Goal: Information Seeking & Learning: Check status

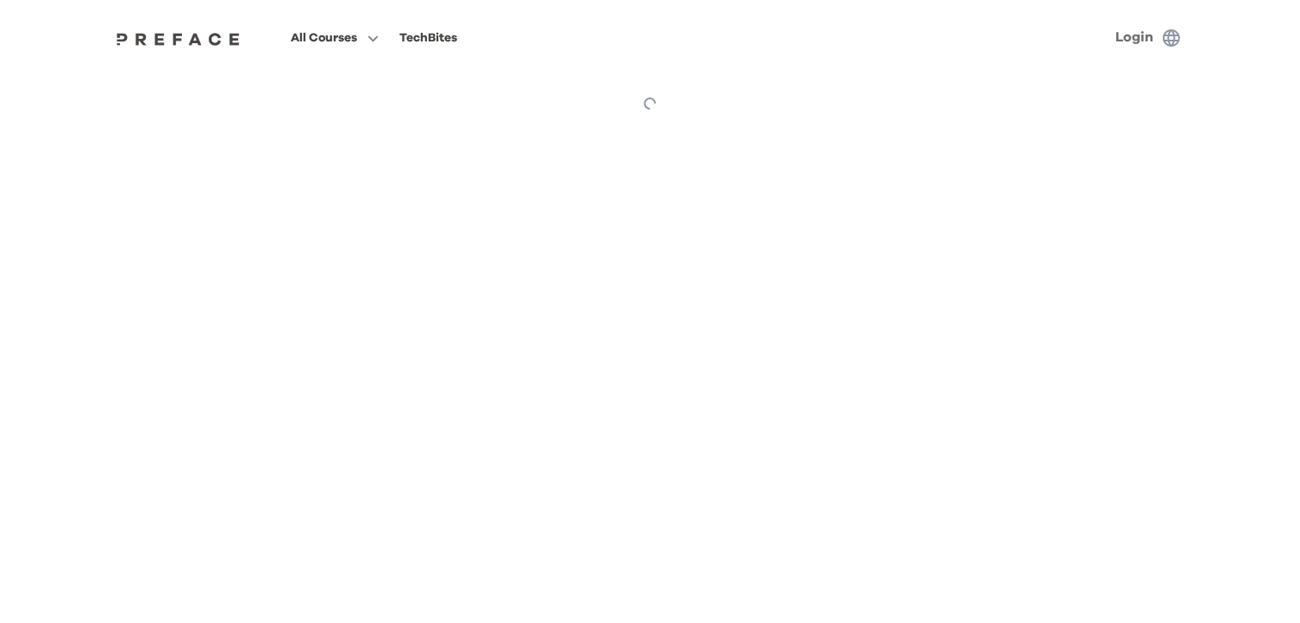
click at [1146, 35] on link "Login" at bounding box center [1136, 37] width 38 height 14
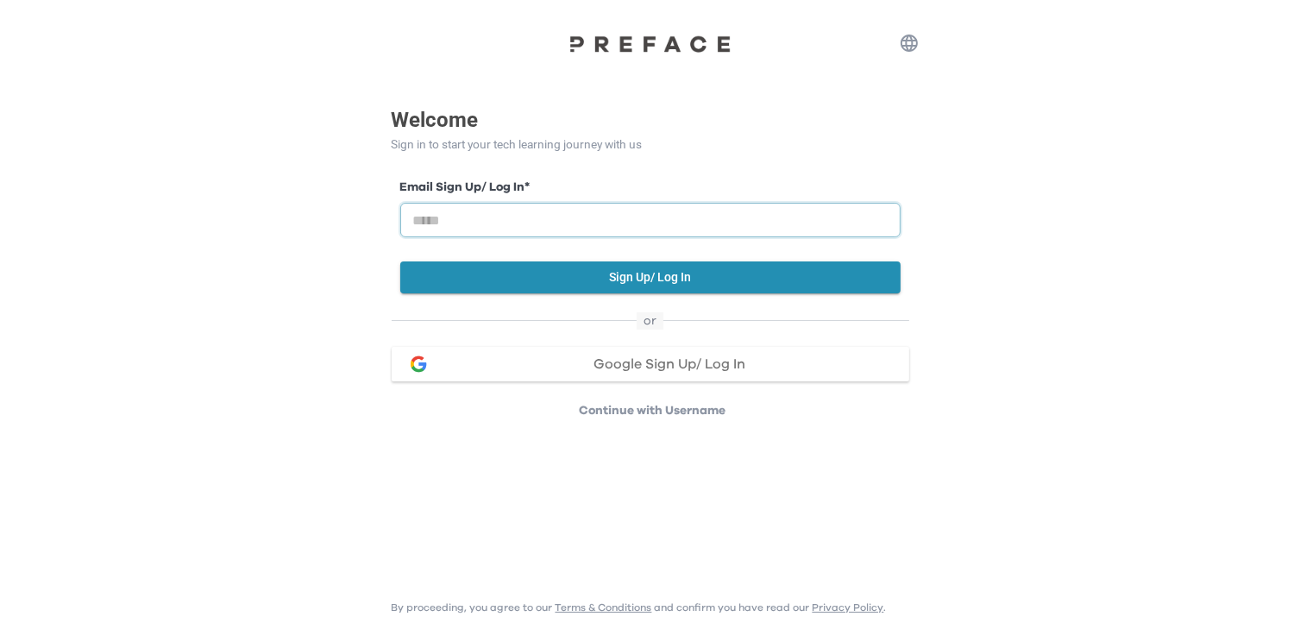
click at [467, 215] on input "email" at bounding box center [650, 220] width 500 height 35
type input "**********"
click at [443, 281] on button "Sign Up/ Log In" at bounding box center [650, 277] width 500 height 32
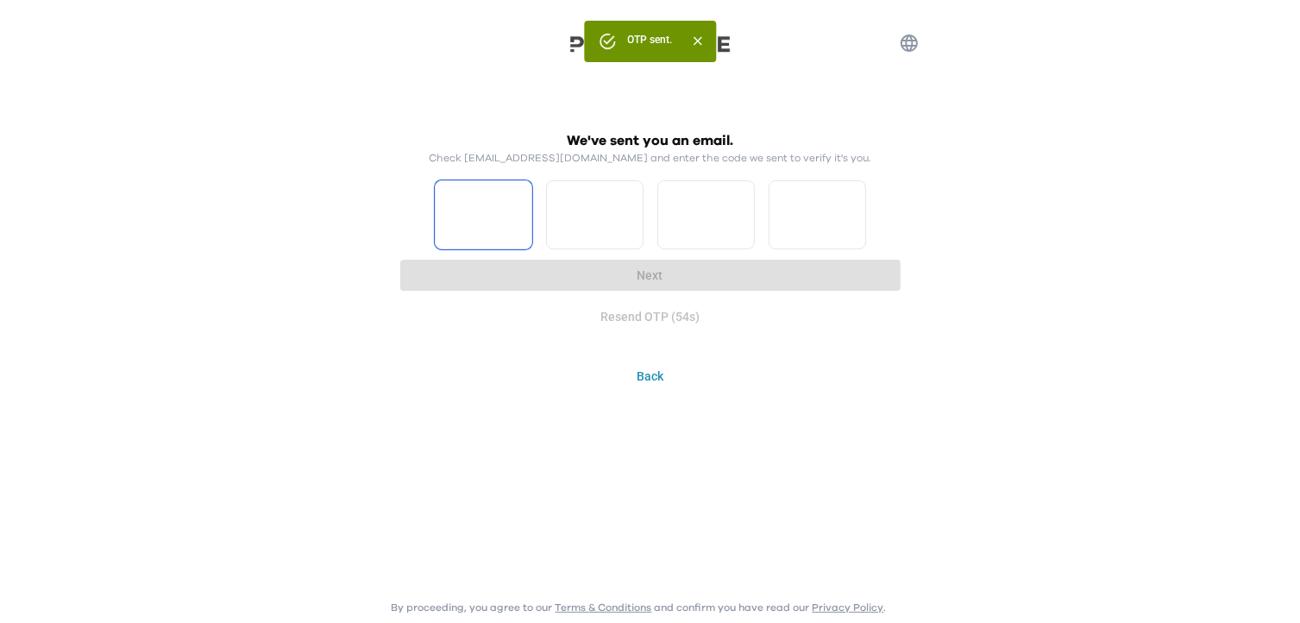
click at [479, 219] on input "Please enter OTP character 1" at bounding box center [484, 214] width 98 height 69
type input "*"
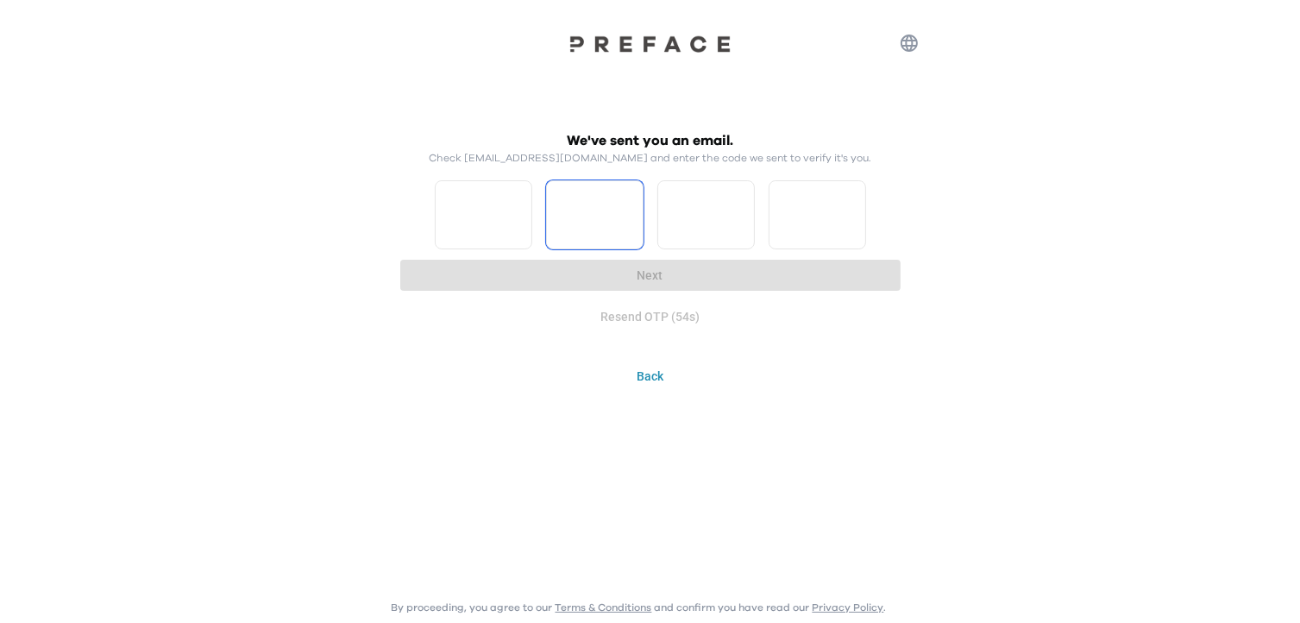
type input "*"
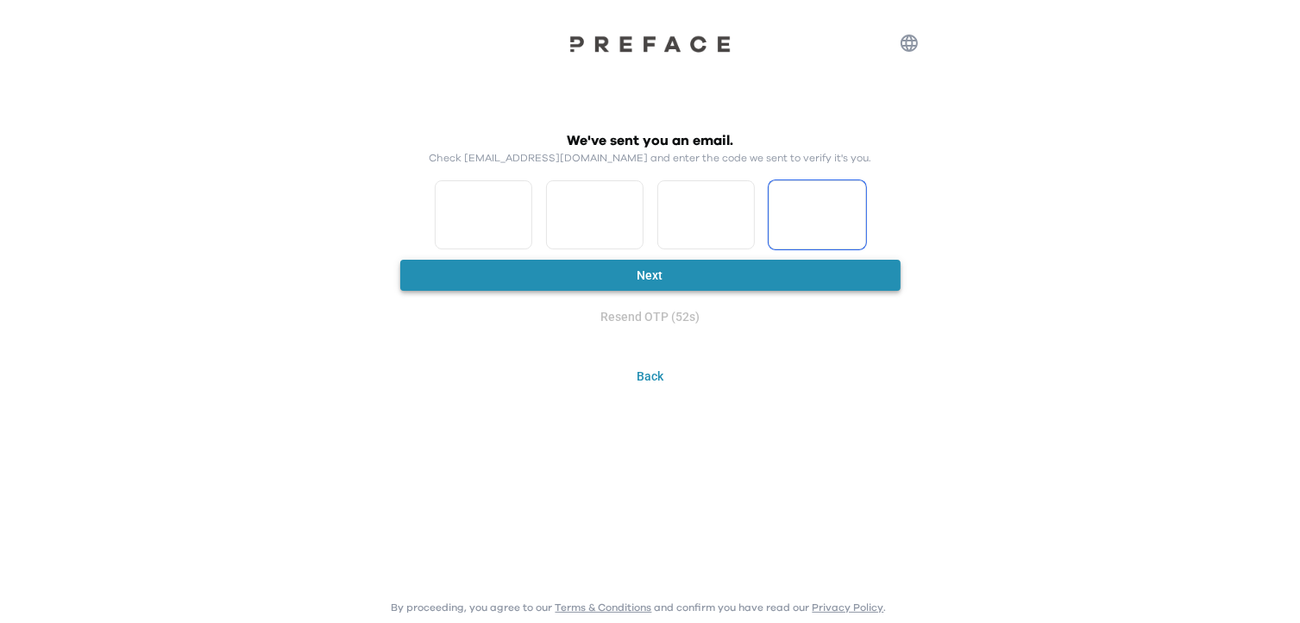
type input "*"
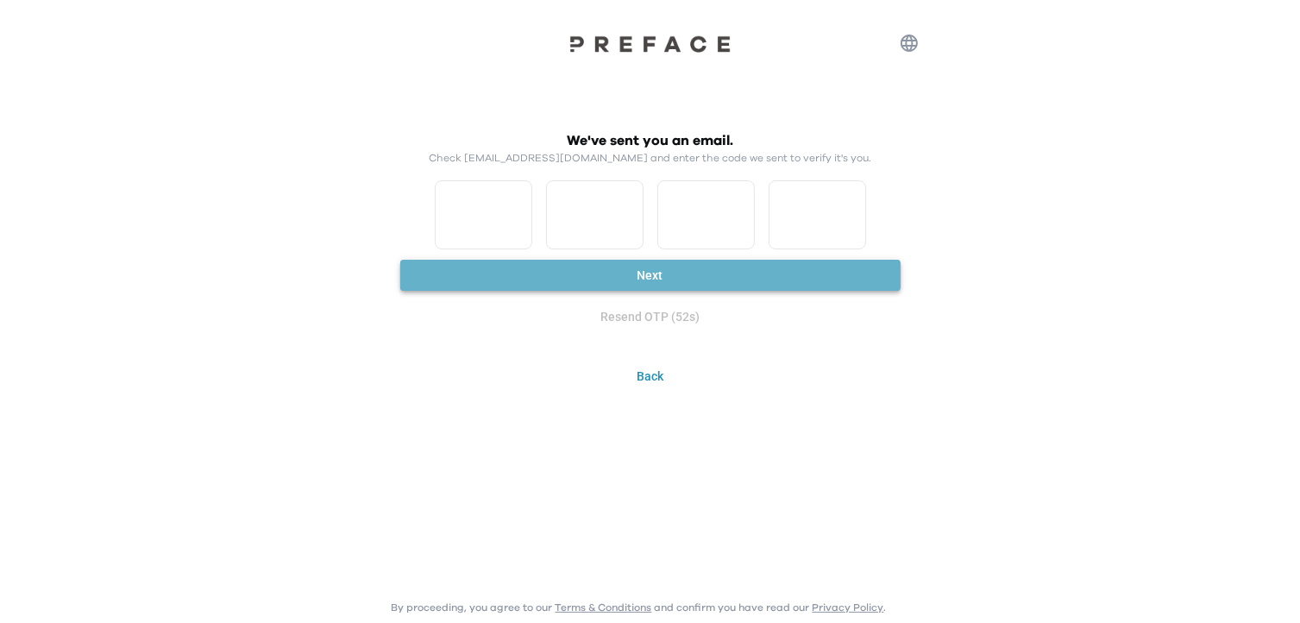
click at [817, 265] on button "Next" at bounding box center [650, 276] width 500 height 32
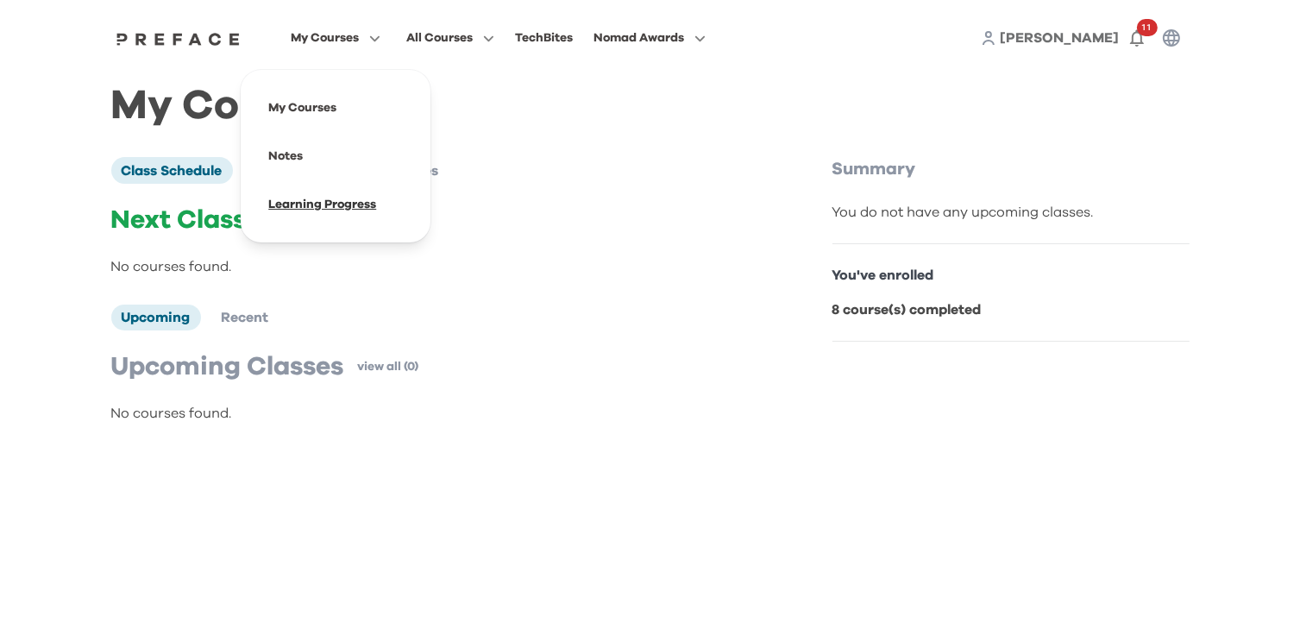
click at [334, 208] on span at bounding box center [336, 204] width 162 height 48
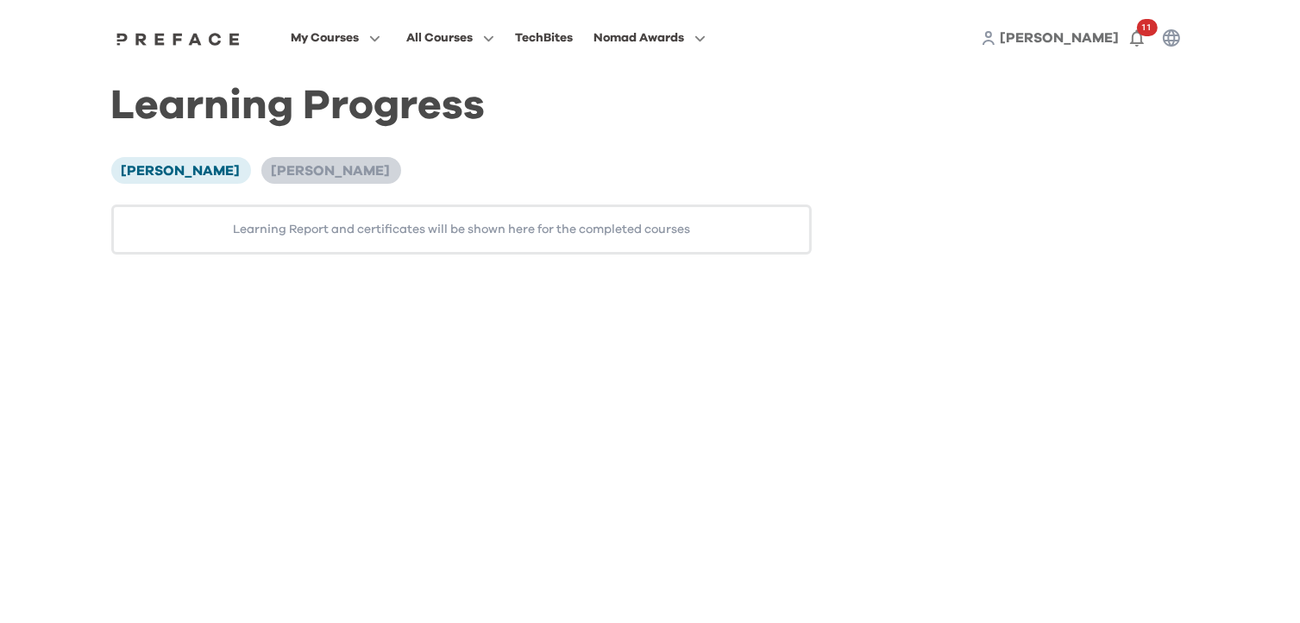
click at [304, 171] on span "[PERSON_NAME]" at bounding box center [331, 171] width 119 height 14
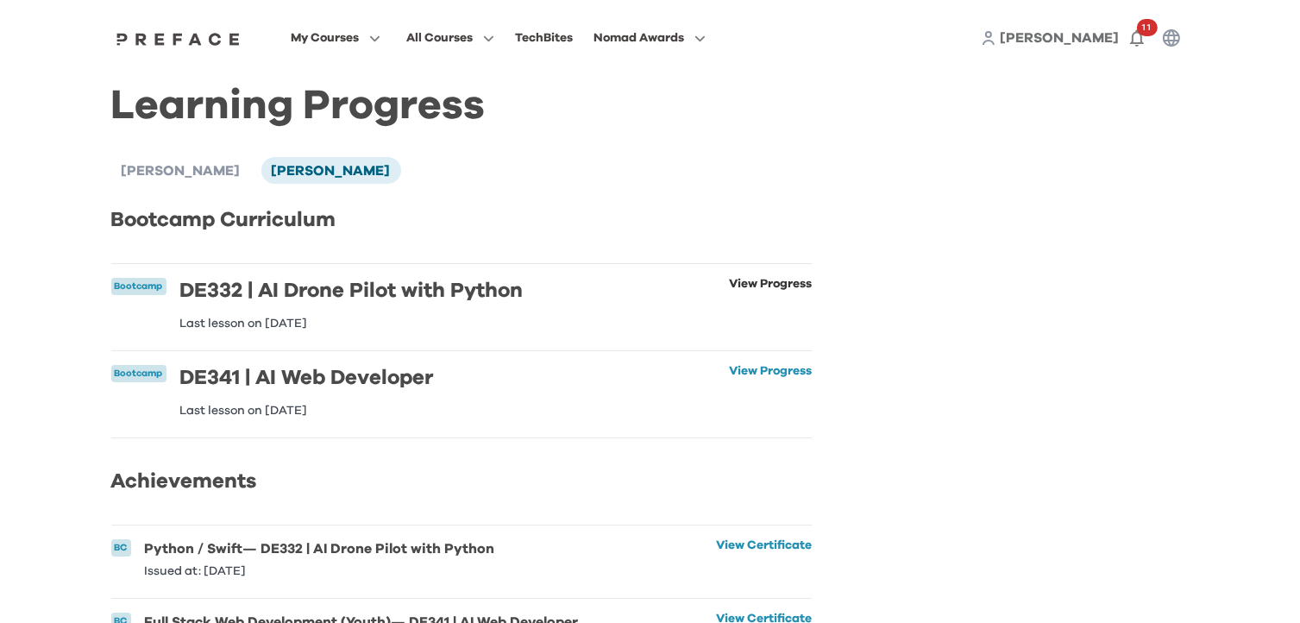
click at [756, 286] on link "View Progress" at bounding box center [770, 304] width 83 height 52
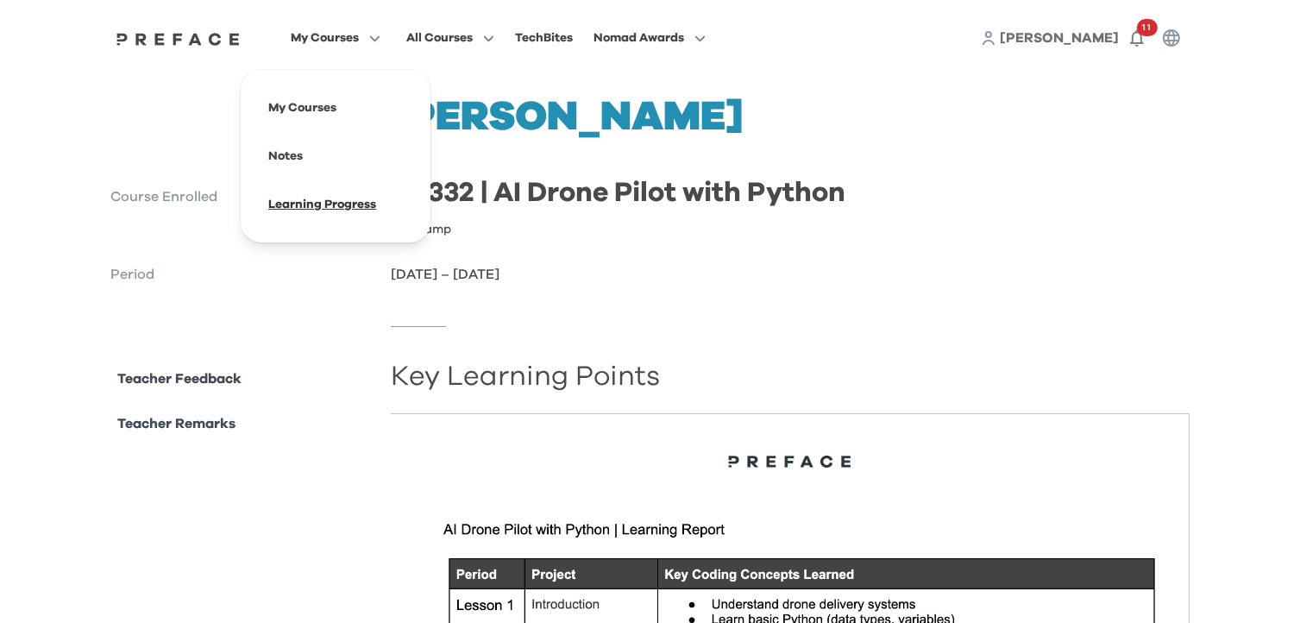
click at [311, 204] on span at bounding box center [336, 204] width 162 height 48
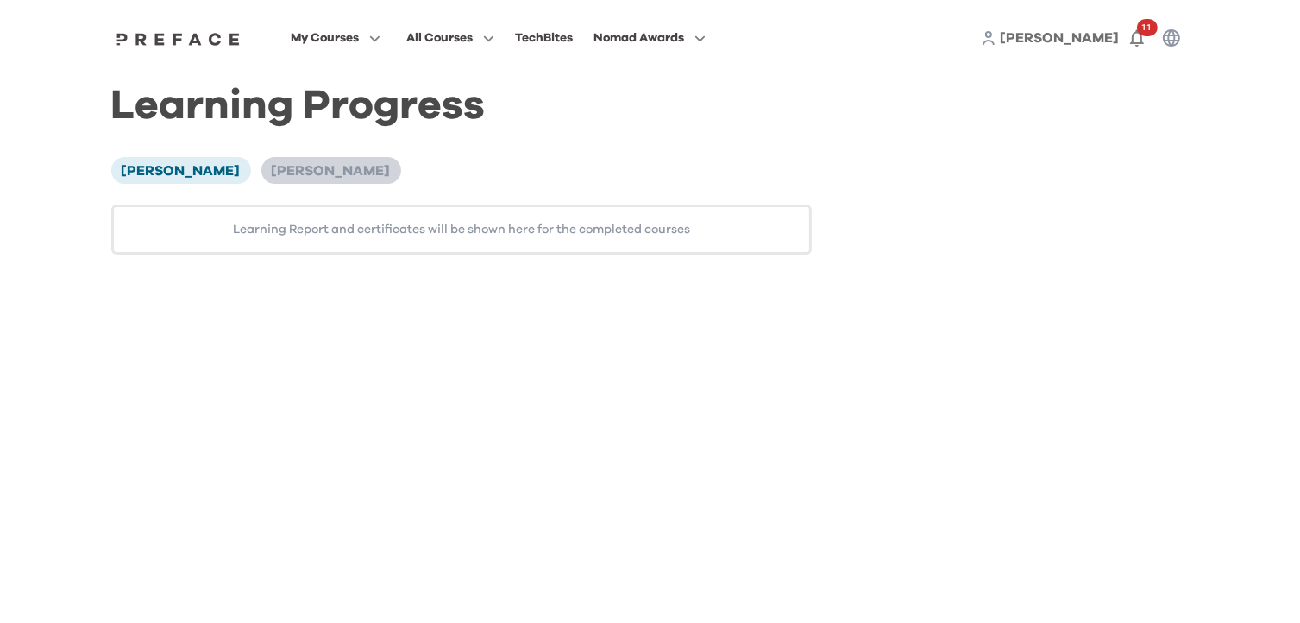
click at [286, 174] on span "[PERSON_NAME]" at bounding box center [331, 171] width 119 height 14
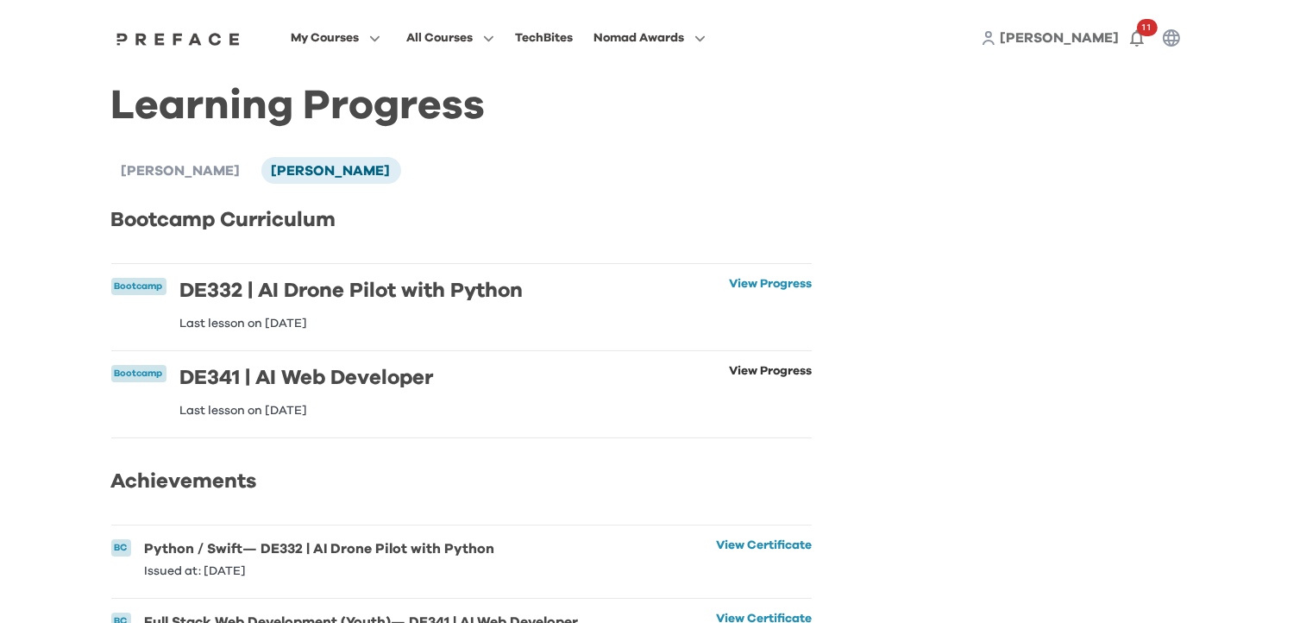
click at [737, 379] on link "View Progress" at bounding box center [770, 391] width 83 height 52
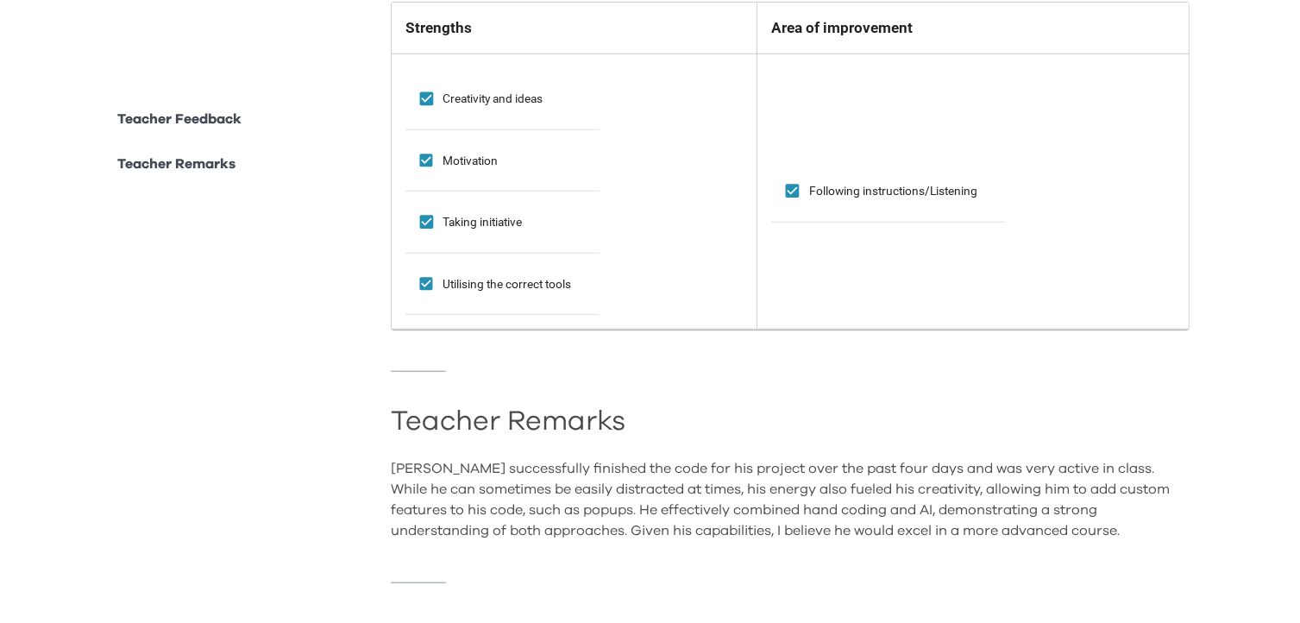
scroll to position [1512, 0]
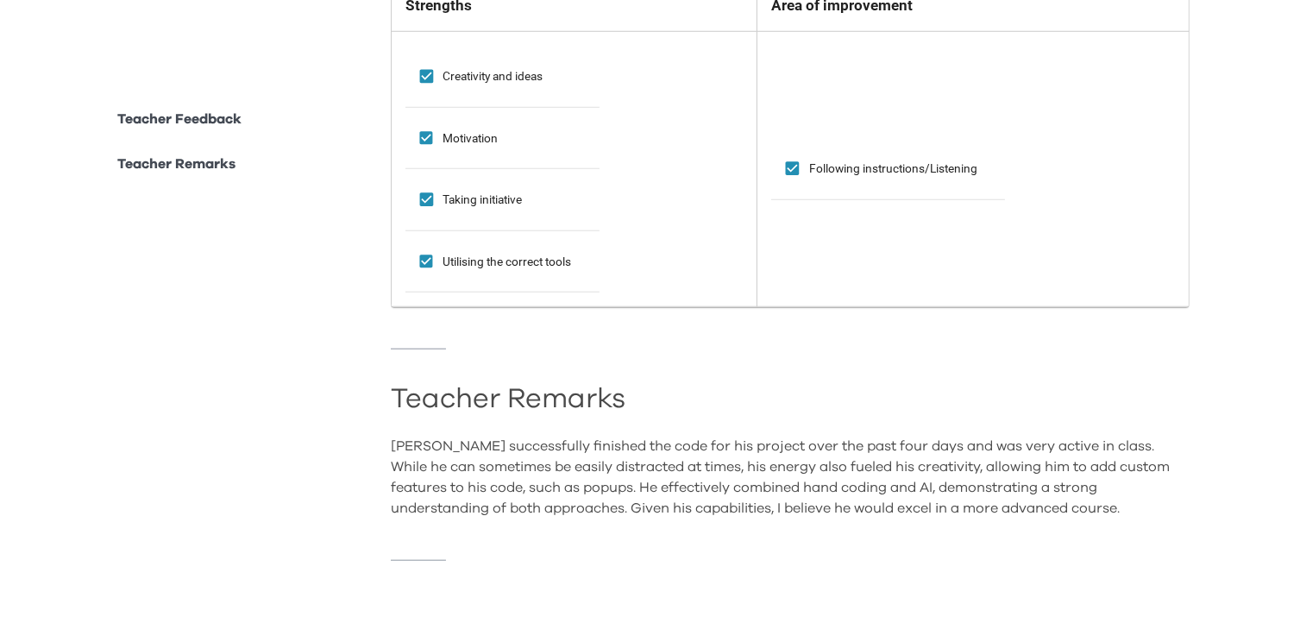
click at [866, 450] on div "[PERSON_NAME] successfully finished the code for his project over the past four…" at bounding box center [790, 477] width 799 height 83
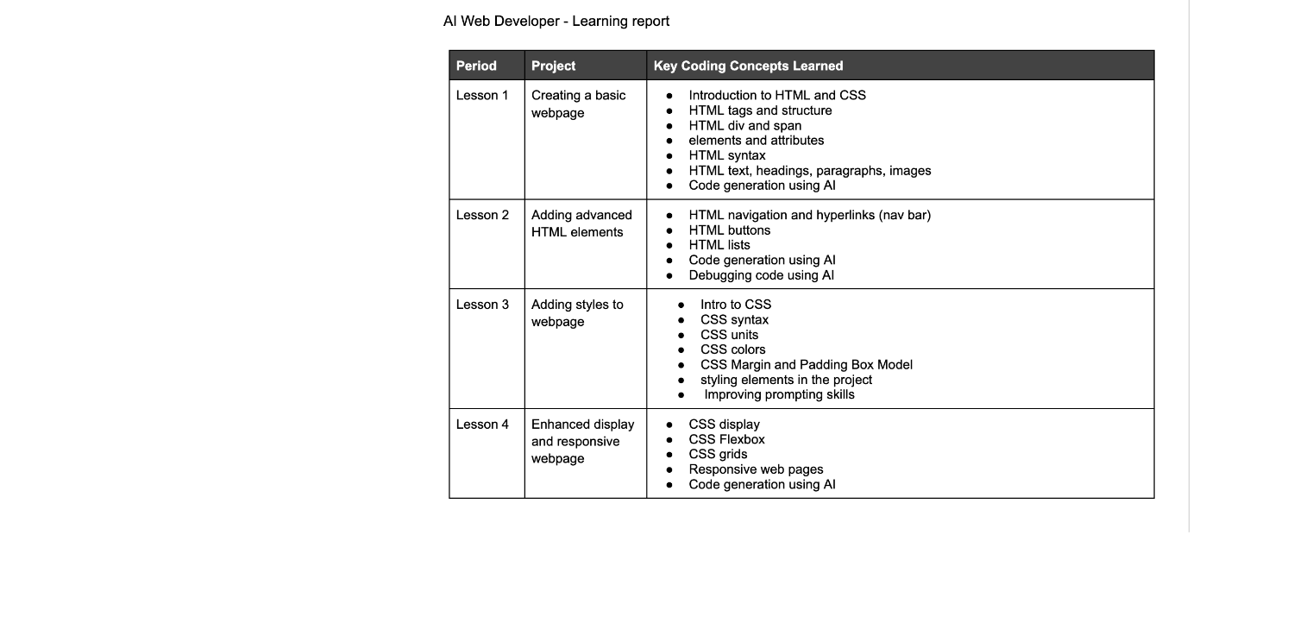
scroll to position [0, 0]
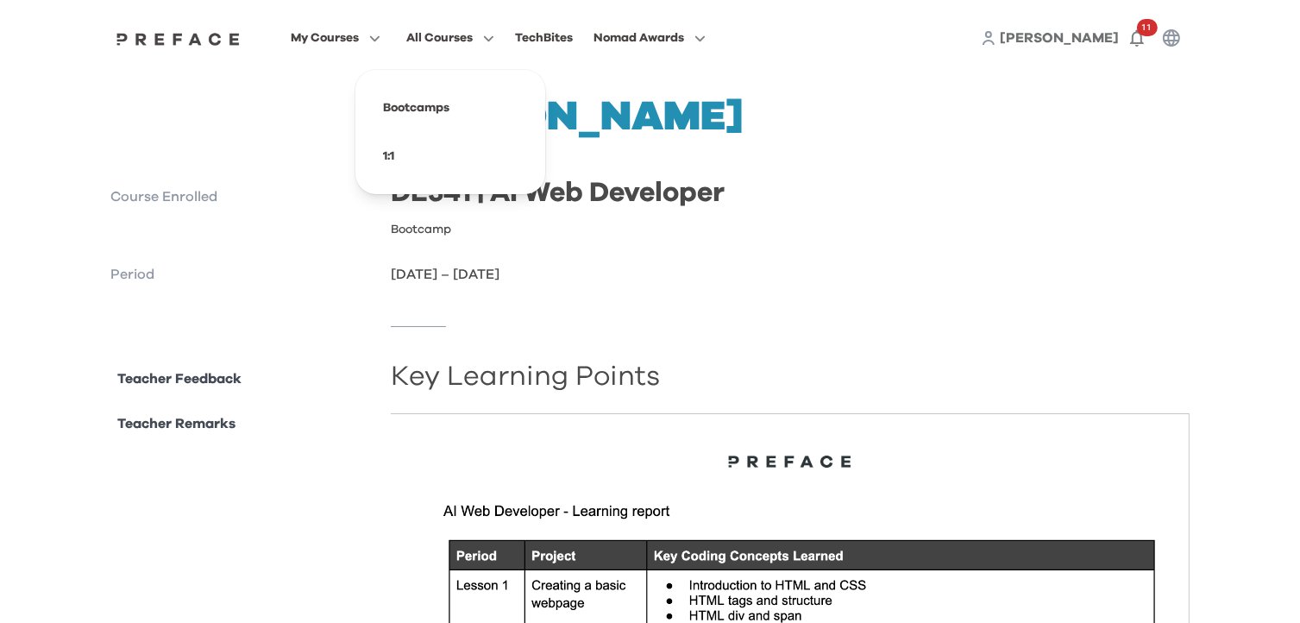
click at [461, 42] on span "All Courses" at bounding box center [439, 38] width 66 height 21
click at [431, 110] on span at bounding box center [450, 108] width 162 height 48
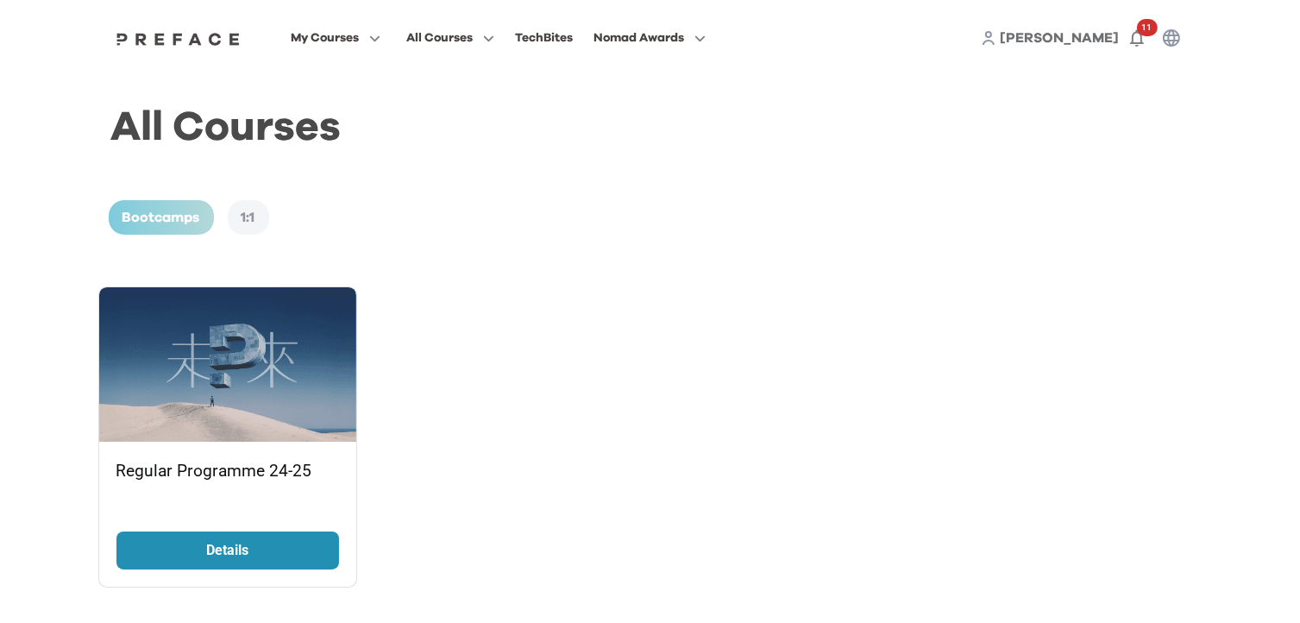
scroll to position [5, 0]
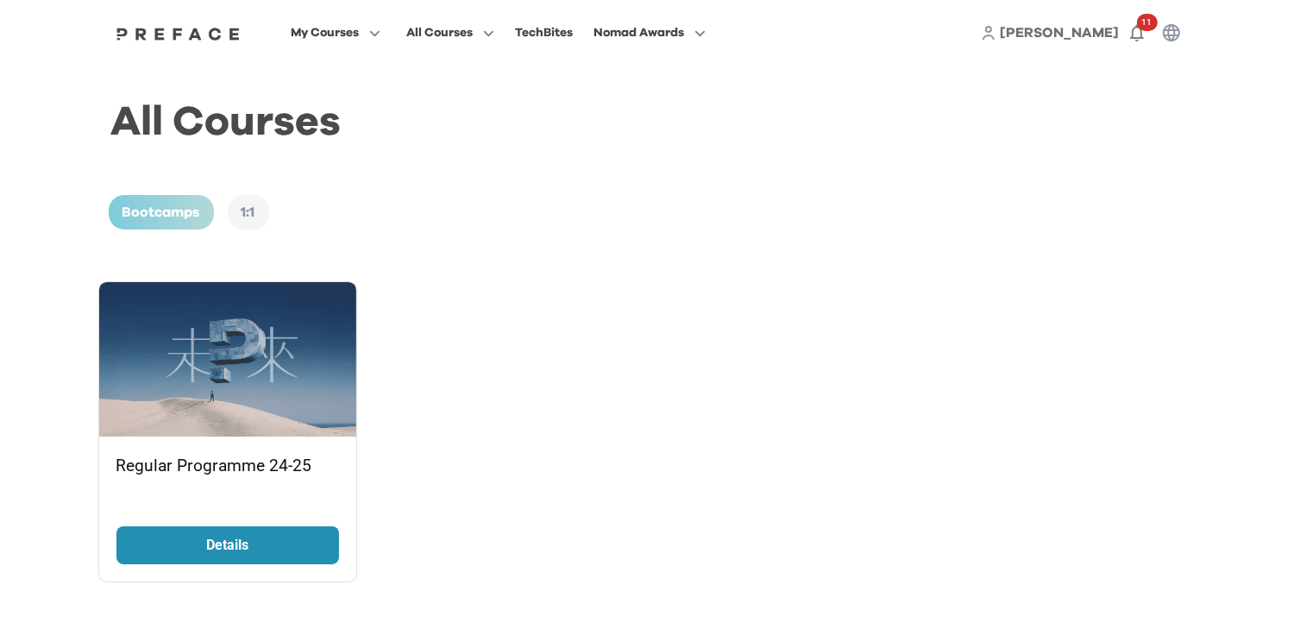
click at [214, 539] on p "Details" at bounding box center [227, 545] width 129 height 21
click at [275, 532] on link "Details" at bounding box center [227, 545] width 223 height 38
click at [425, 98] on span at bounding box center [450, 103] width 162 height 48
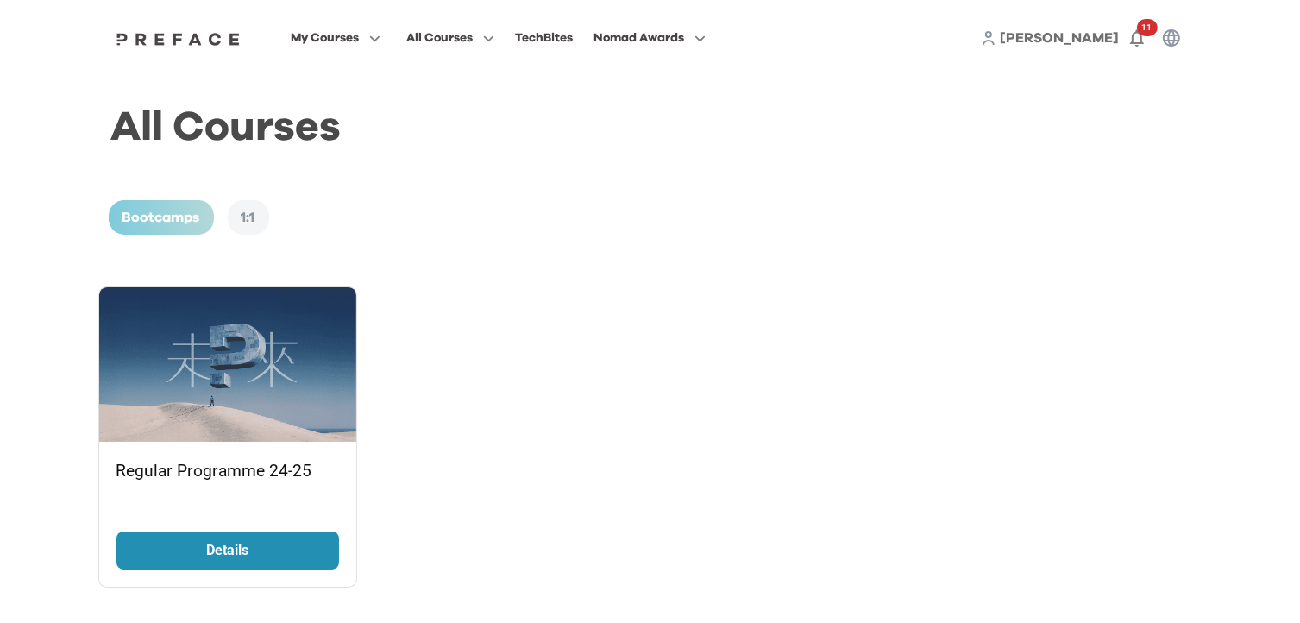
click at [277, 542] on p "Details" at bounding box center [227, 550] width 129 height 21
